Goal: Information Seeking & Learning: Learn about a topic

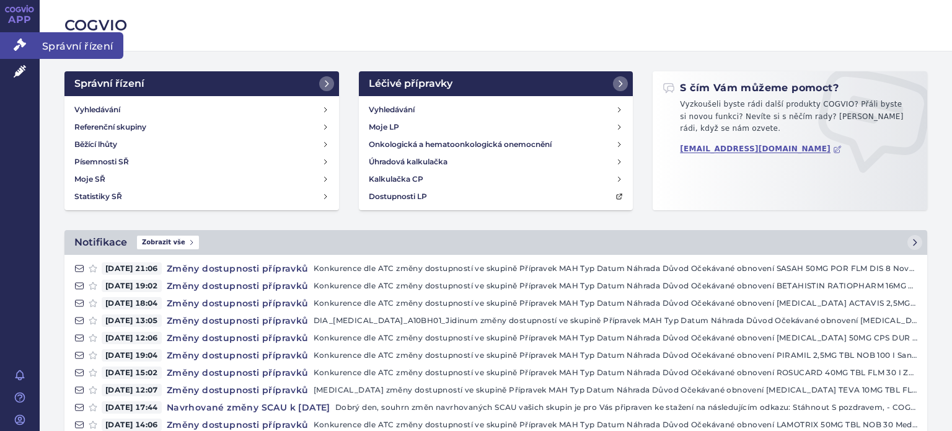
click at [22, 48] on icon at bounding box center [20, 44] width 12 height 12
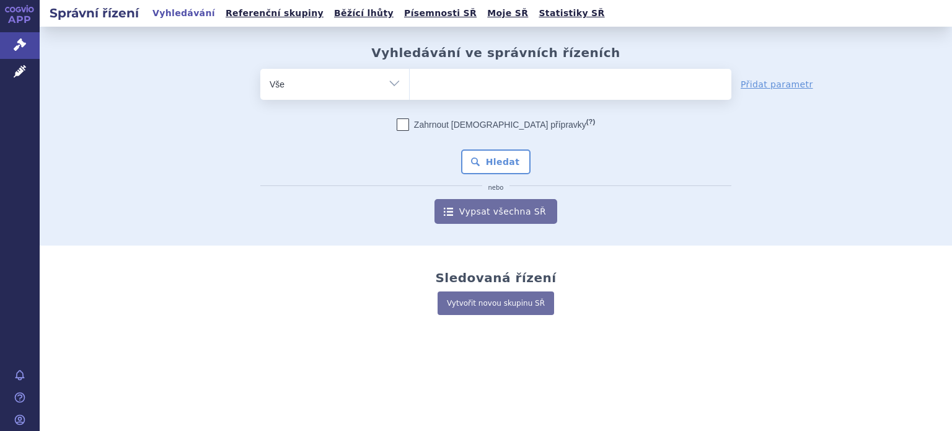
click at [444, 84] on ul at bounding box center [571, 82] width 322 height 26
click at [410, 84] on select at bounding box center [409, 83] width 1 height 31
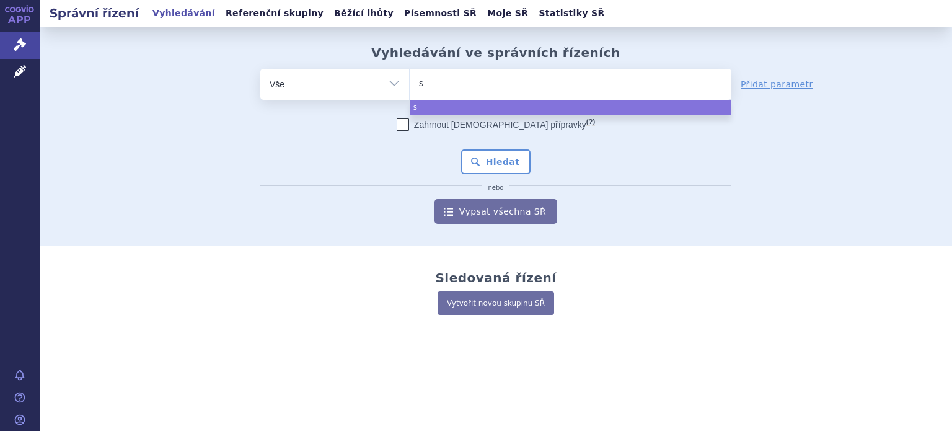
type input "su"
type input "suf"
type input "sufe"
type input "sufen"
type input "sufent"
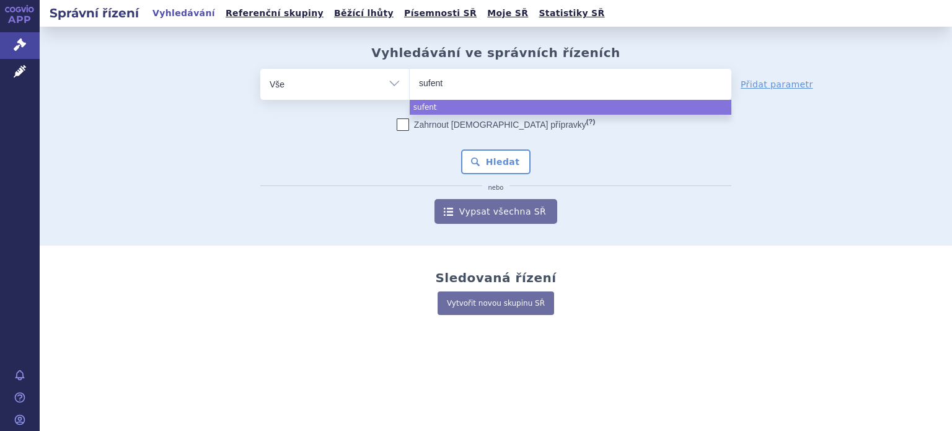
type input "sufenta"
type input "sufentan"
type input "sufentani"
type input "[MEDICAL_DATA]"
select select "[MEDICAL_DATA]"
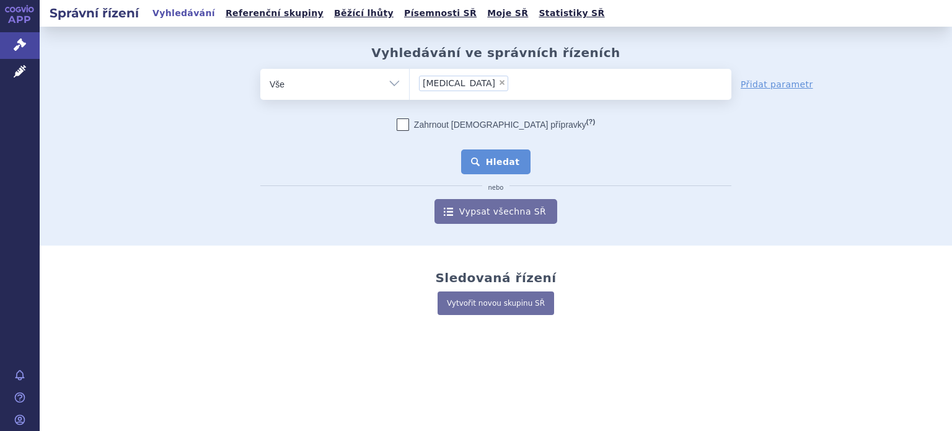
click at [489, 157] on button "Hledat" at bounding box center [496, 161] width 70 height 25
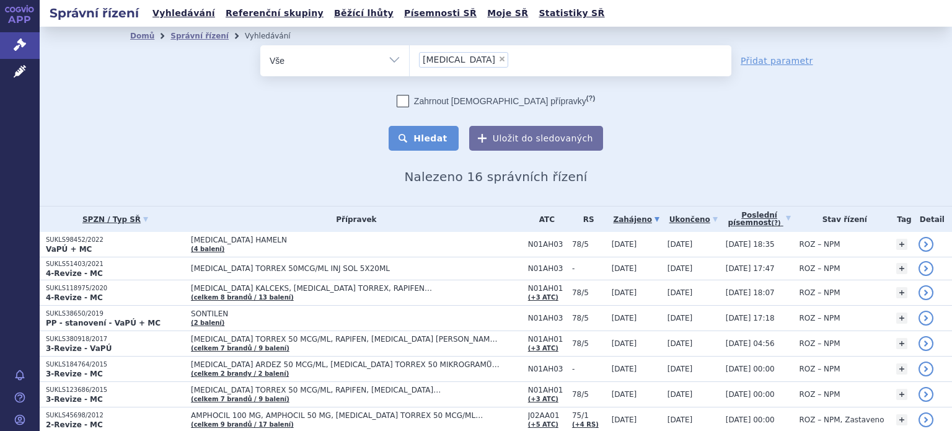
click at [418, 141] on button "Hledat" at bounding box center [424, 138] width 70 height 25
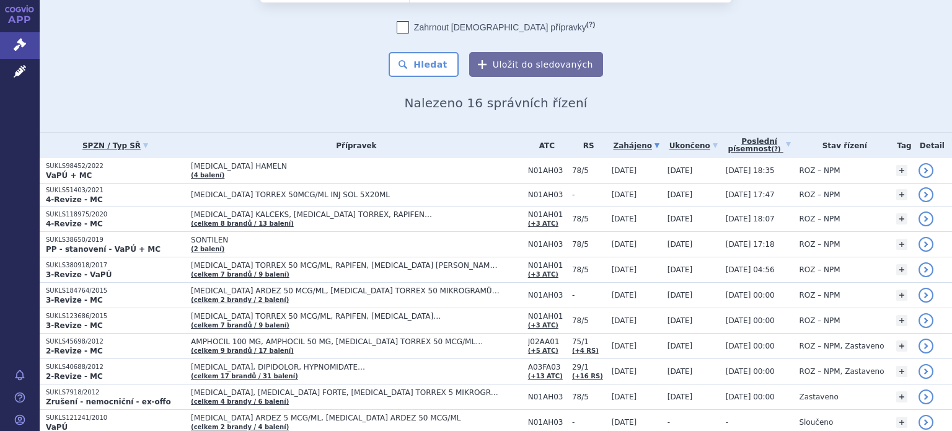
scroll to position [69, 0]
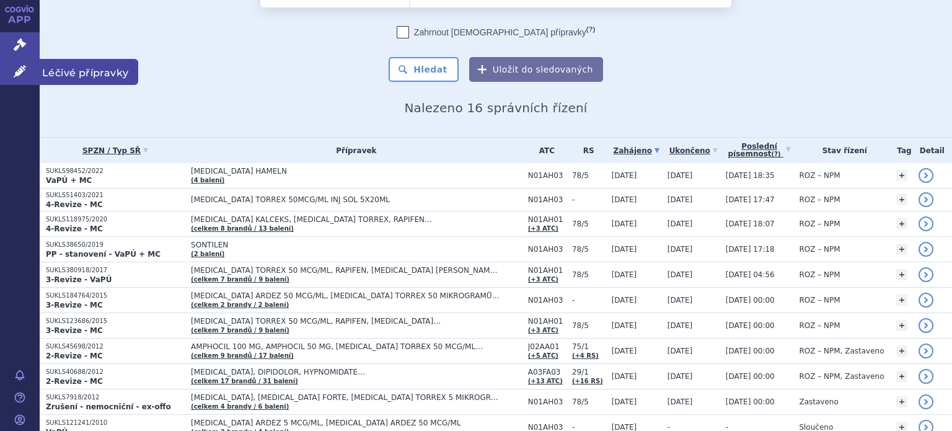
click at [17, 71] on icon at bounding box center [20, 71] width 12 height 12
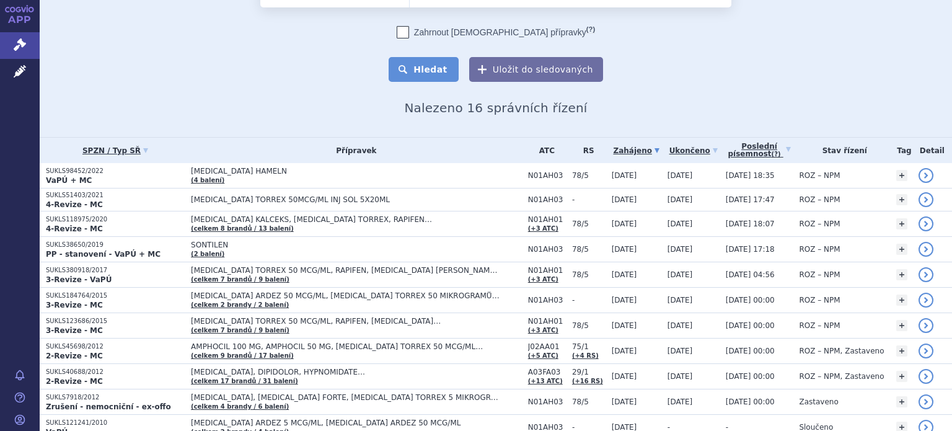
click at [427, 72] on button "Hledat" at bounding box center [424, 69] width 70 height 25
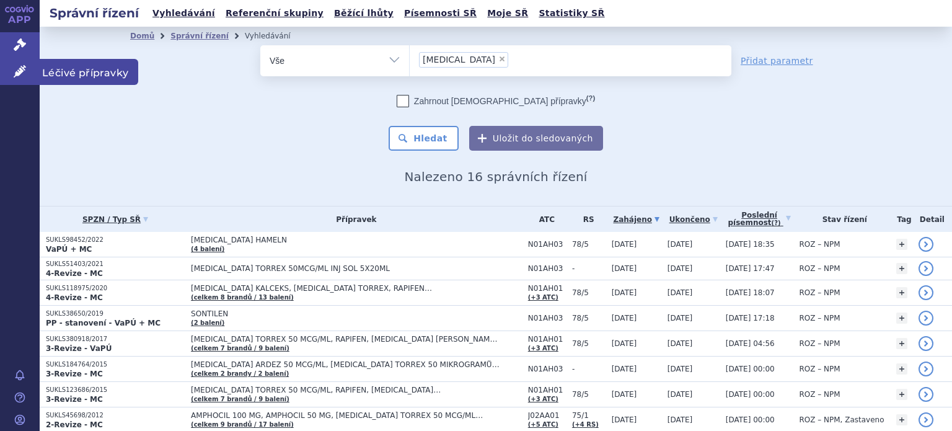
click at [20, 75] on icon at bounding box center [20, 71] width 12 height 12
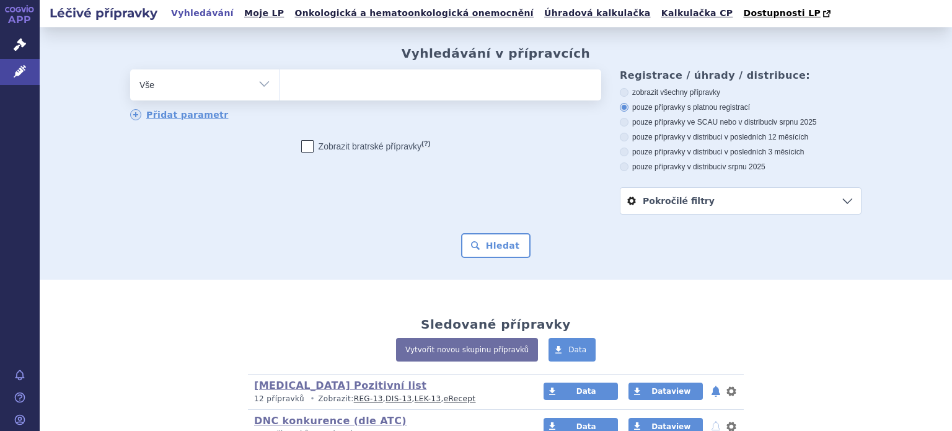
click at [394, 86] on ul at bounding box center [440, 82] width 322 height 26
click at [279, 86] on select at bounding box center [279, 84] width 1 height 31
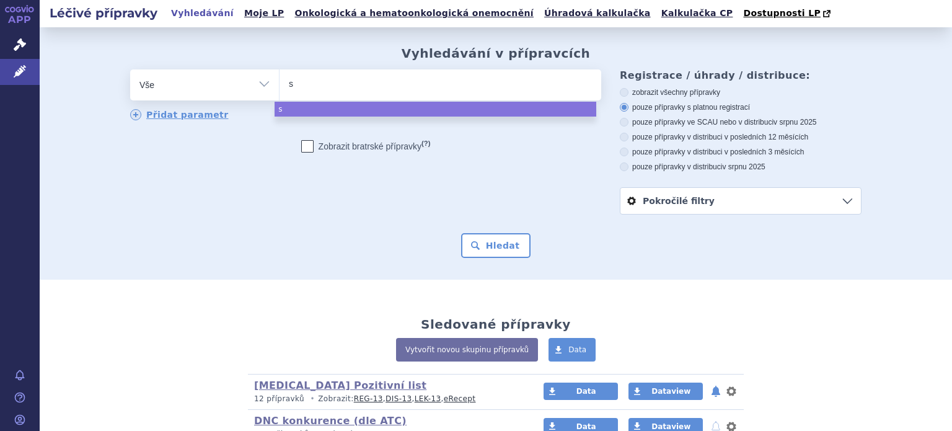
type input "su"
type input "suf"
type input "sufe"
type input "sufen"
type input "sufent"
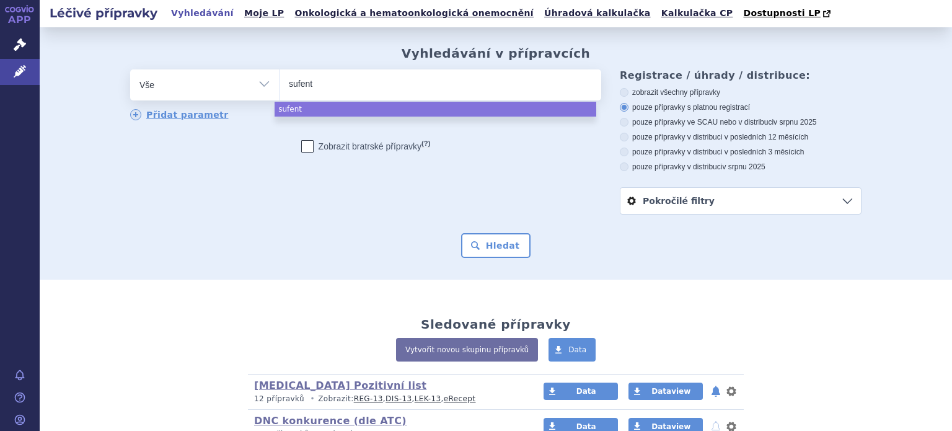
type input "sufenta"
type input "sufentan"
type input "sufentani"
type input "[MEDICAL_DATA]"
select select "[MEDICAL_DATA]"
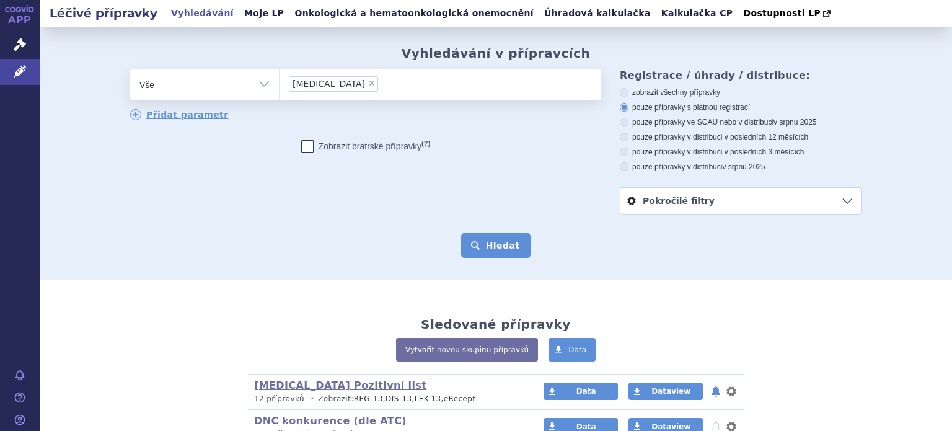
click at [487, 240] on button "Hledat" at bounding box center [496, 245] width 70 height 25
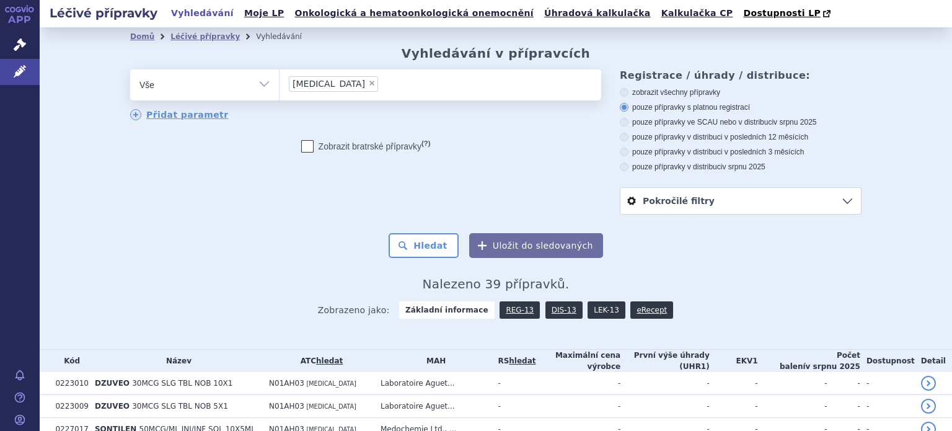
click at [589, 311] on link "LEK-13" at bounding box center [605, 309] width 37 height 17
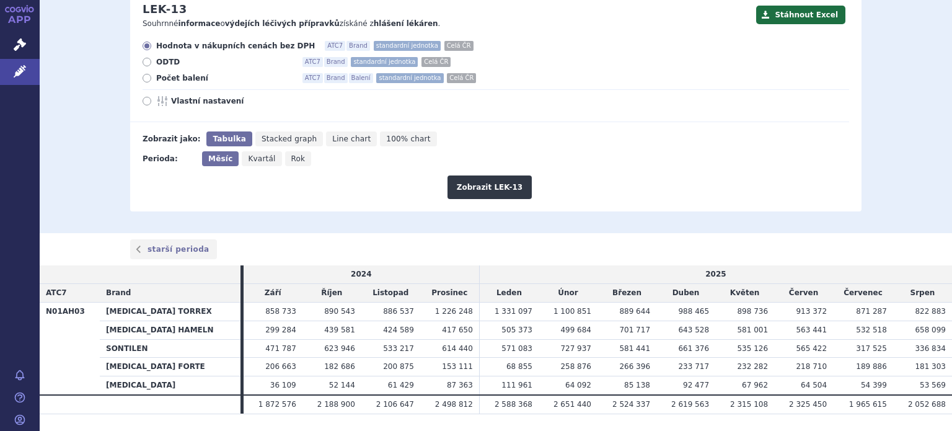
scroll to position [172, 0]
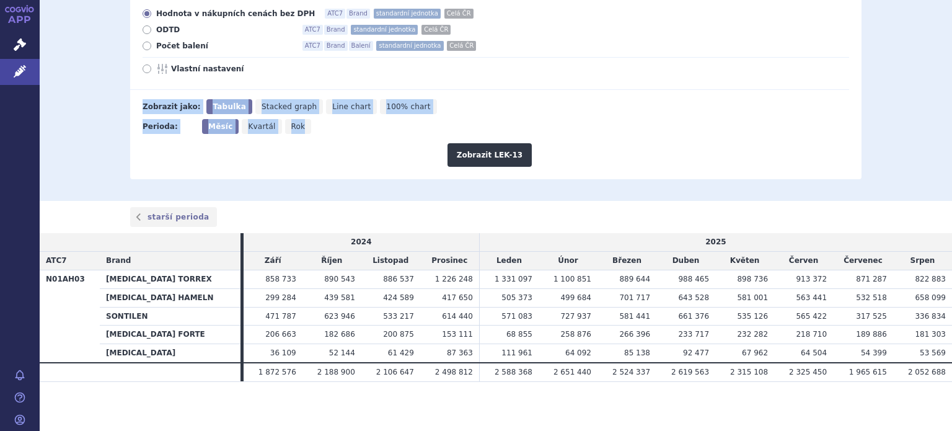
drag, startPoint x: 188, startPoint y: 185, endPoint x: 206, endPoint y: 84, distance: 102.5
click at [206, 84] on div "Domů Léčivé přípravky Vyhledávání Vyhledávání v přípravcích Upravit hledání ods…" at bounding box center [496, 28] width 912 height 346
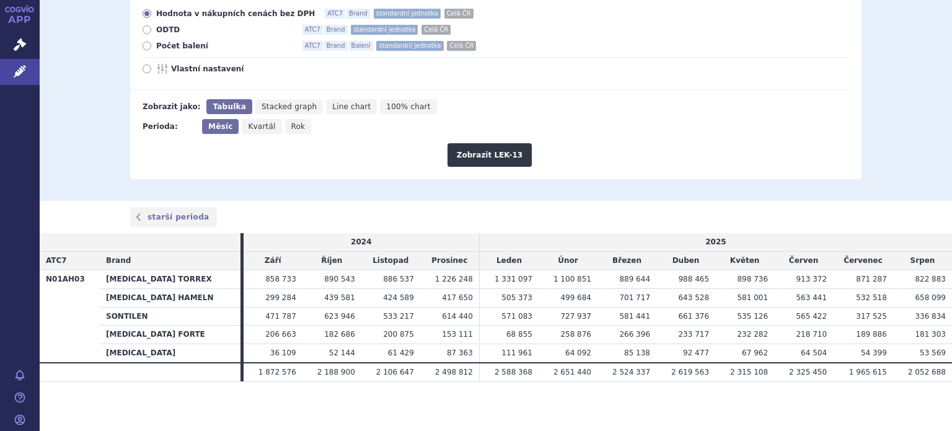
click at [143, 73] on icon at bounding box center [147, 68] width 9 height 9
click at [144, 73] on input "Vlastní nastavení" at bounding box center [148, 70] width 8 height 8
radio input "true"
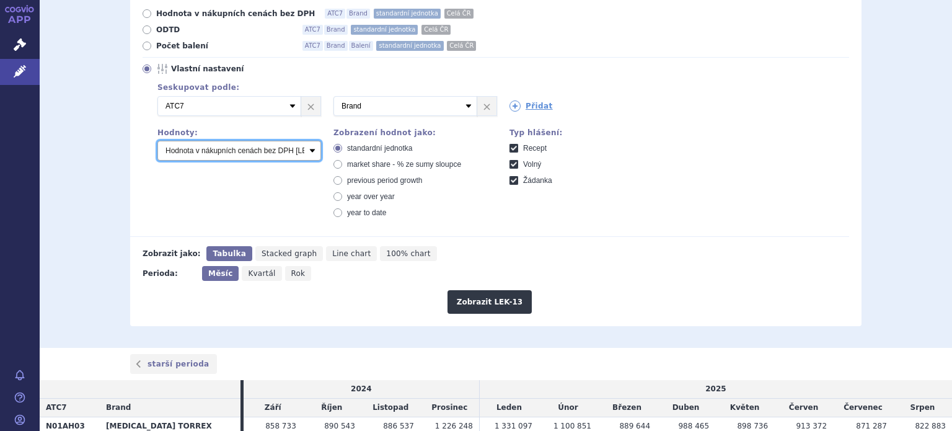
click at [307, 151] on select "Počet balení Hodnota v nákupních cenách bez DPH [LEK-13] Hodnota v konečných pr…" at bounding box center [239, 151] width 164 height 20
select select "packages"
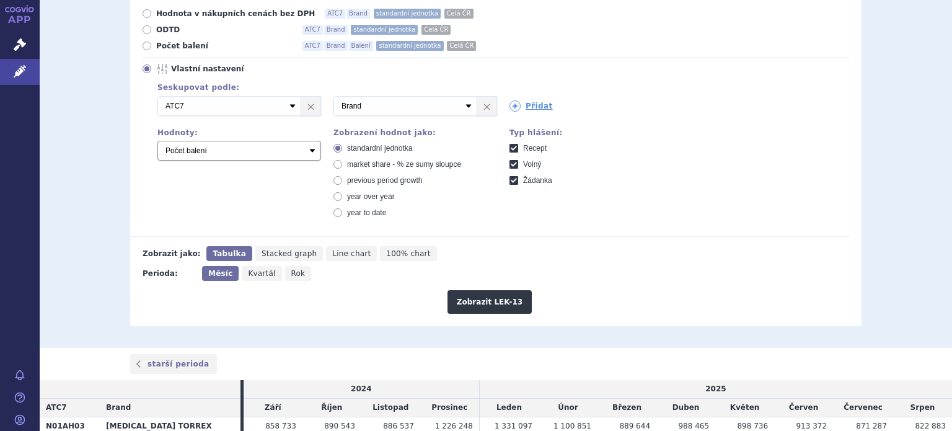
click at [157, 141] on select "Počet balení Hodnota v nákupních cenách bez DPH [LEK-13] Hodnota v konečných pr…" at bounding box center [239, 151] width 164 height 20
click at [488, 305] on button "Zobrazit LEK-13" at bounding box center [489, 302] width 84 height 24
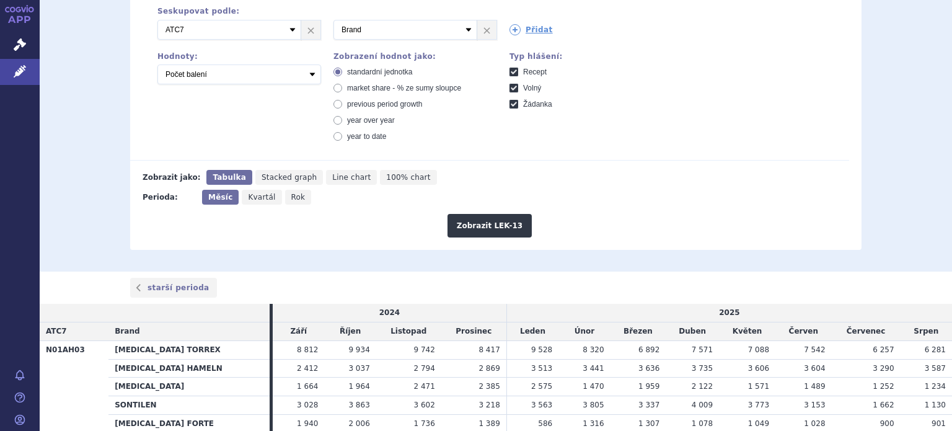
scroll to position [315, 0]
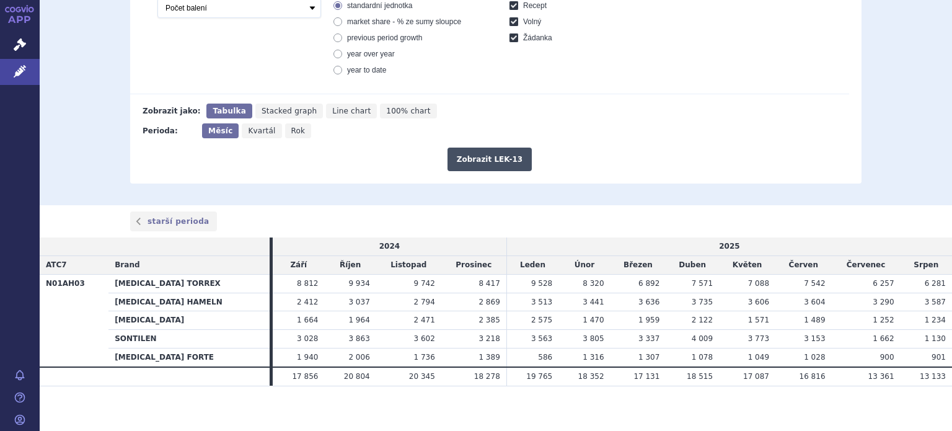
click at [485, 161] on button "Zobrazit LEK-13" at bounding box center [489, 159] width 84 height 24
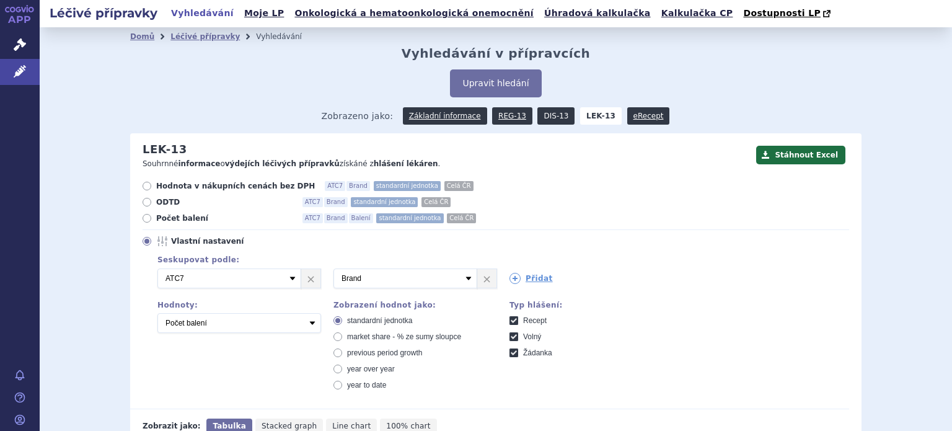
click at [537, 120] on link "DIS-13" at bounding box center [555, 115] width 37 height 17
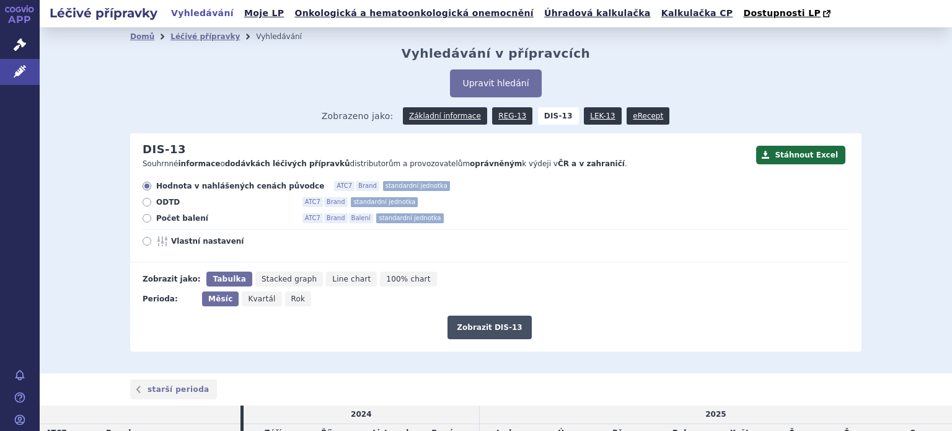
click at [480, 322] on button "Zobrazit DIS-13" at bounding box center [489, 327] width 84 height 24
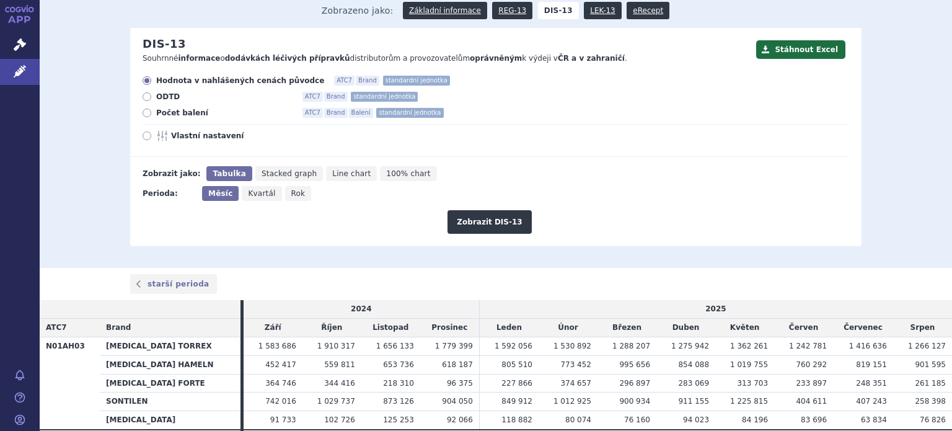
scroll to position [124, 0]
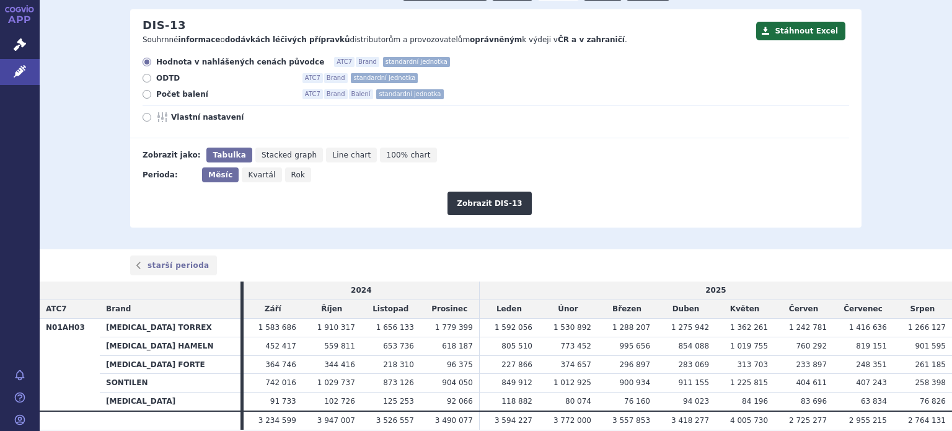
click at [143, 122] on label "Vlastní nastavení" at bounding box center [496, 117] width 706 height 10
click at [144, 123] on input "Vlastní nastavení" at bounding box center [148, 119] width 8 height 8
radio input "true"
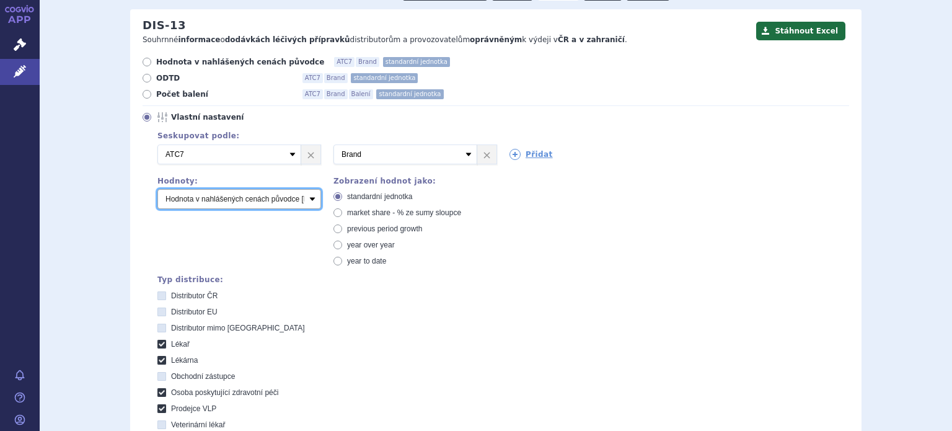
click at [307, 201] on select "Počet balení Hodnota v nahlášených cenách původce [DIS-13] Hodnota v maximálníc…" at bounding box center [239, 199] width 164 height 20
select select "packages"
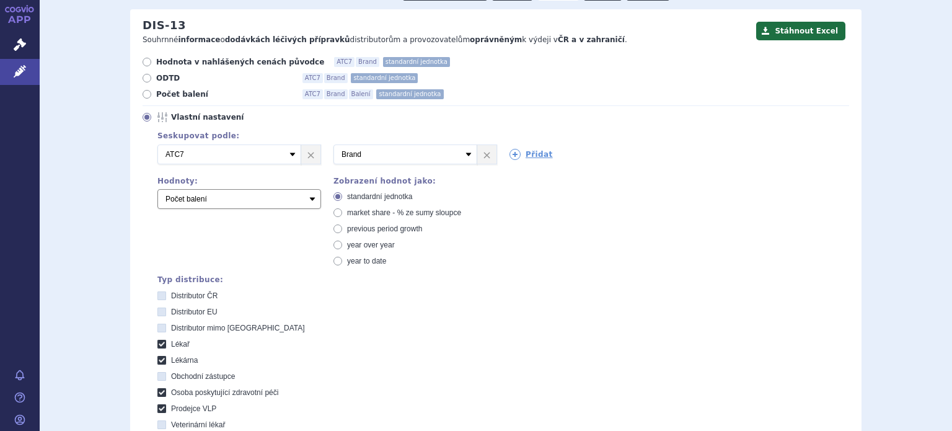
click at [157, 190] on select "Počet balení Hodnota v nahlášených cenách původce [DIS-13] Hodnota v maximálníc…" at bounding box center [239, 199] width 164 height 20
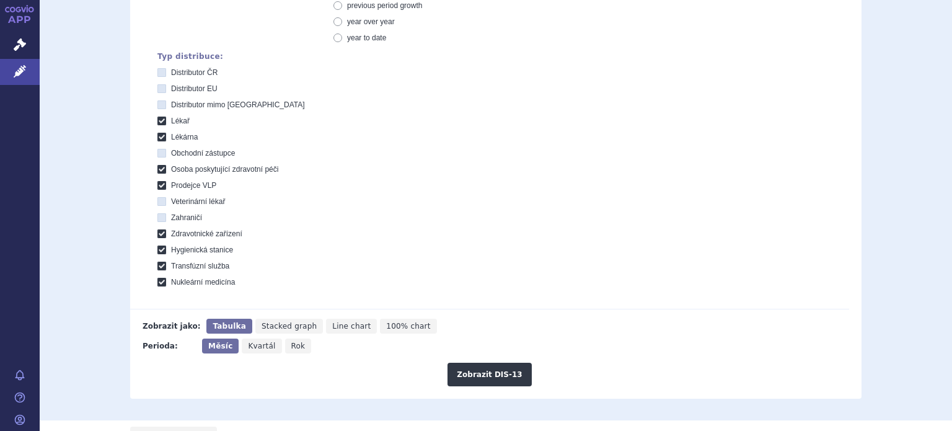
scroll to position [405, 0]
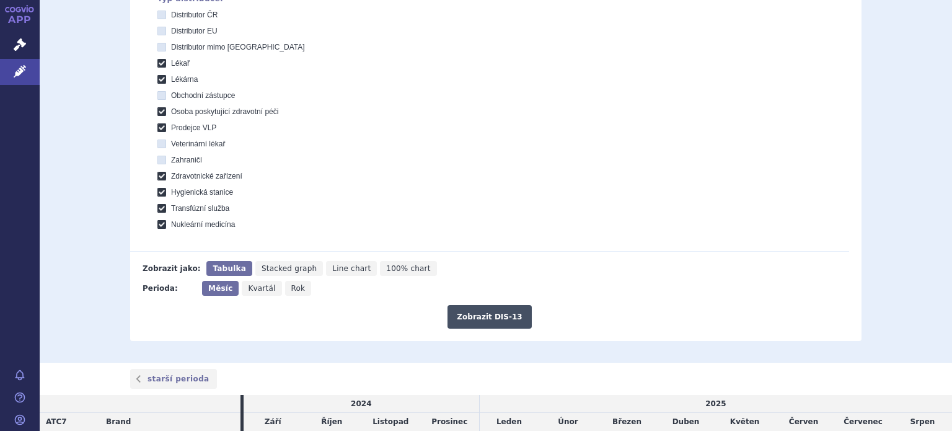
click at [464, 312] on button "Zobrazit DIS-13" at bounding box center [489, 317] width 84 height 24
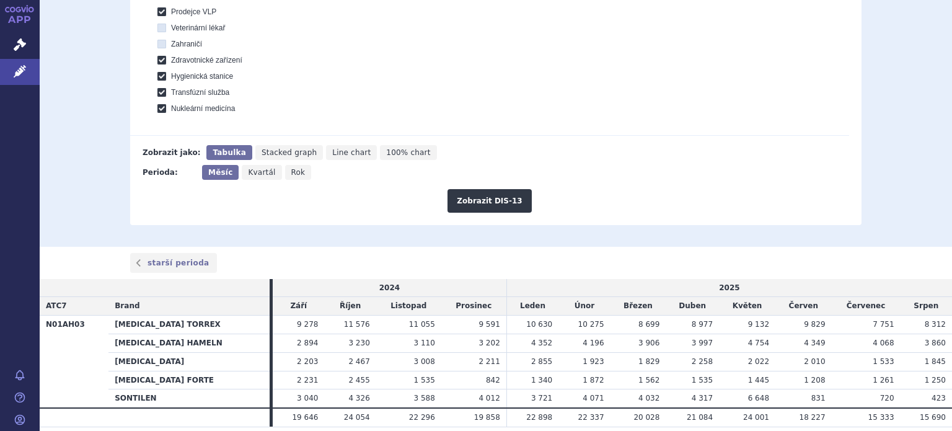
scroll to position [565, 0]
